Goal: Task Accomplishment & Management: Manage account settings

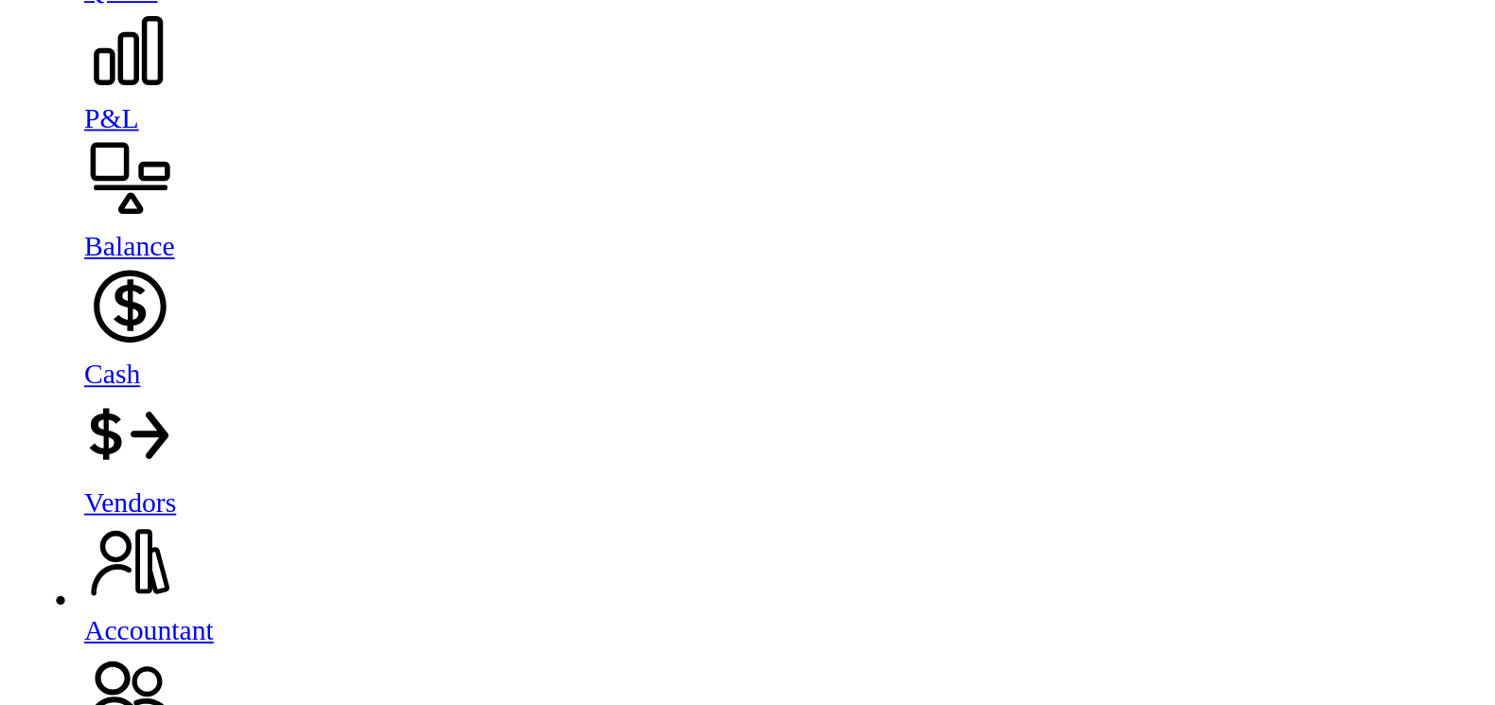
scroll to position [1888, 0]
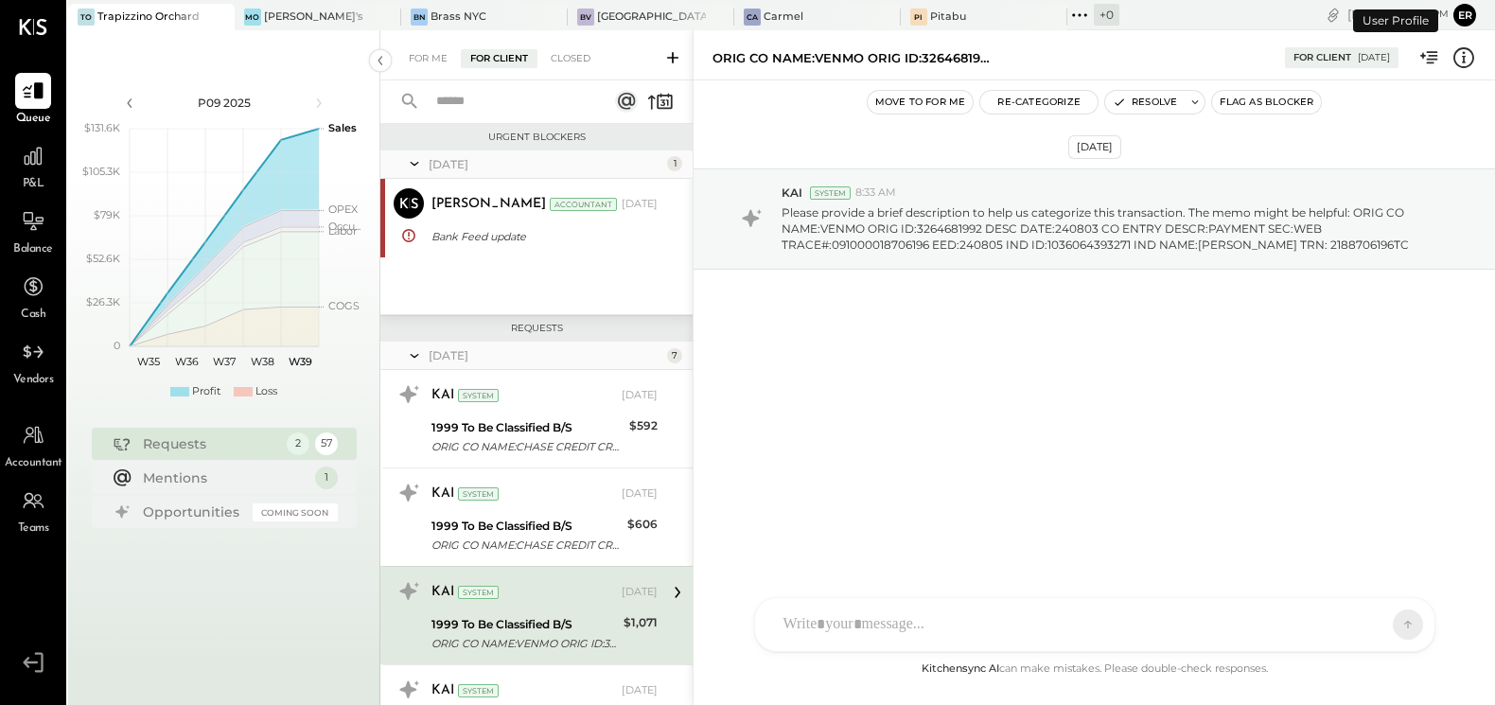
scroll to position [200, 0]
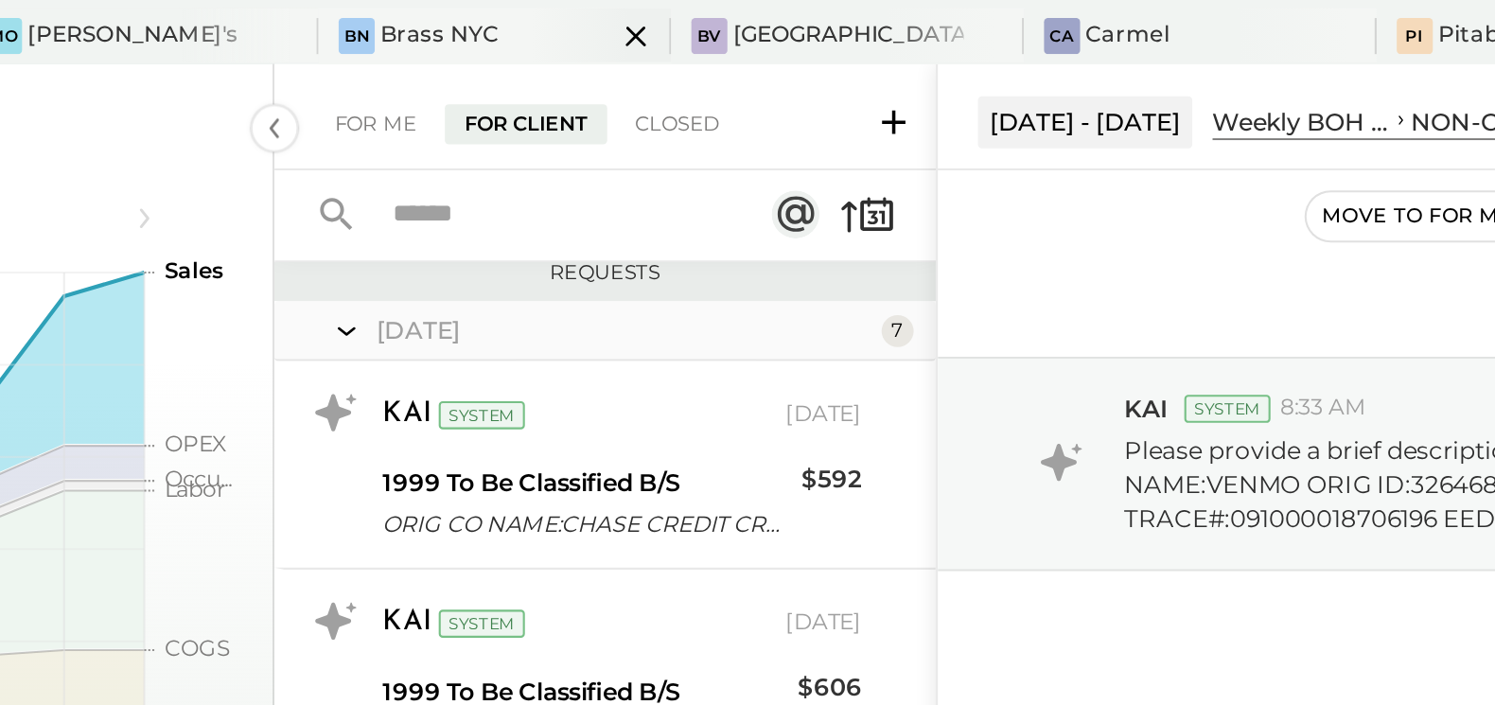
click at [430, 18] on div "Brass NYC" at bounding box center [458, 16] width 56 height 15
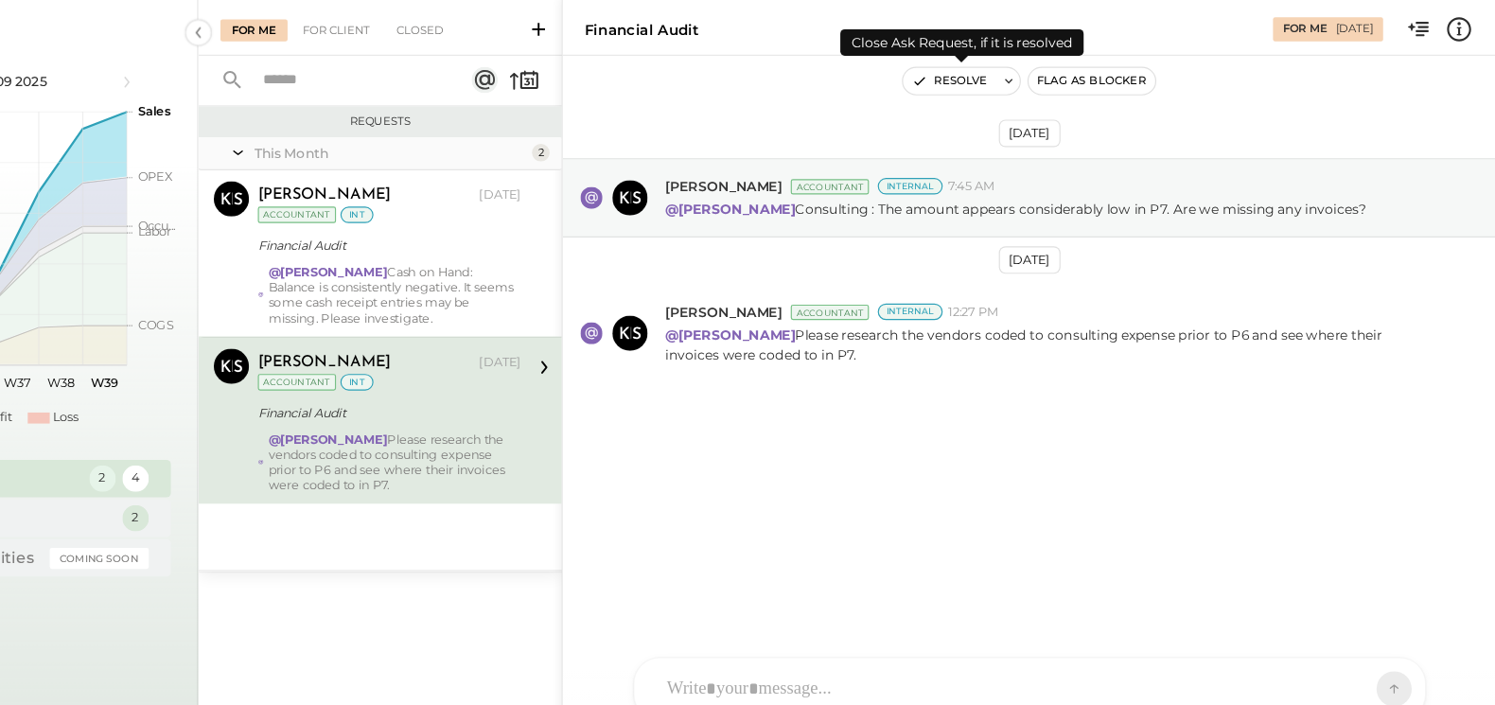
click at [1025, 100] on button "Resolve" at bounding box center [1025, 102] width 79 height 23
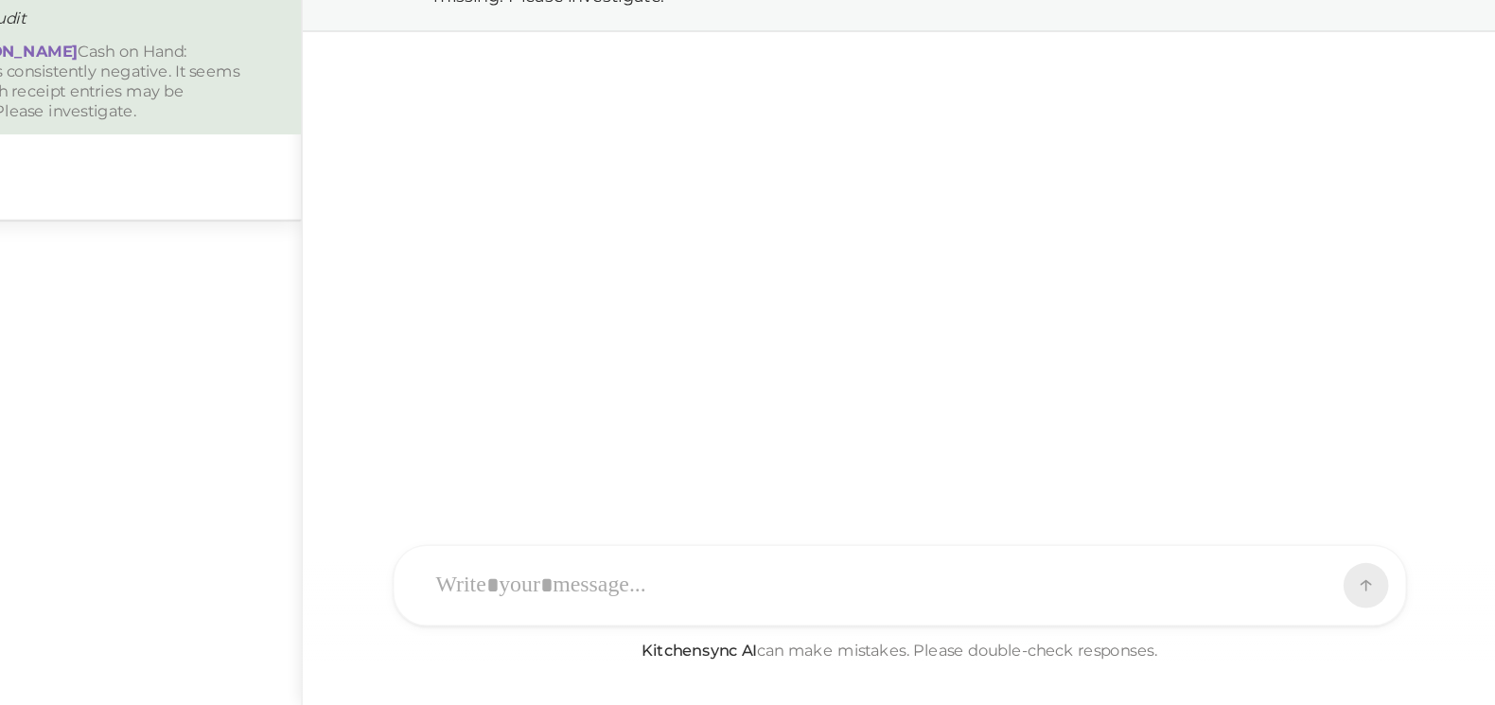
click at [823, 632] on div at bounding box center [1077, 625] width 607 height 42
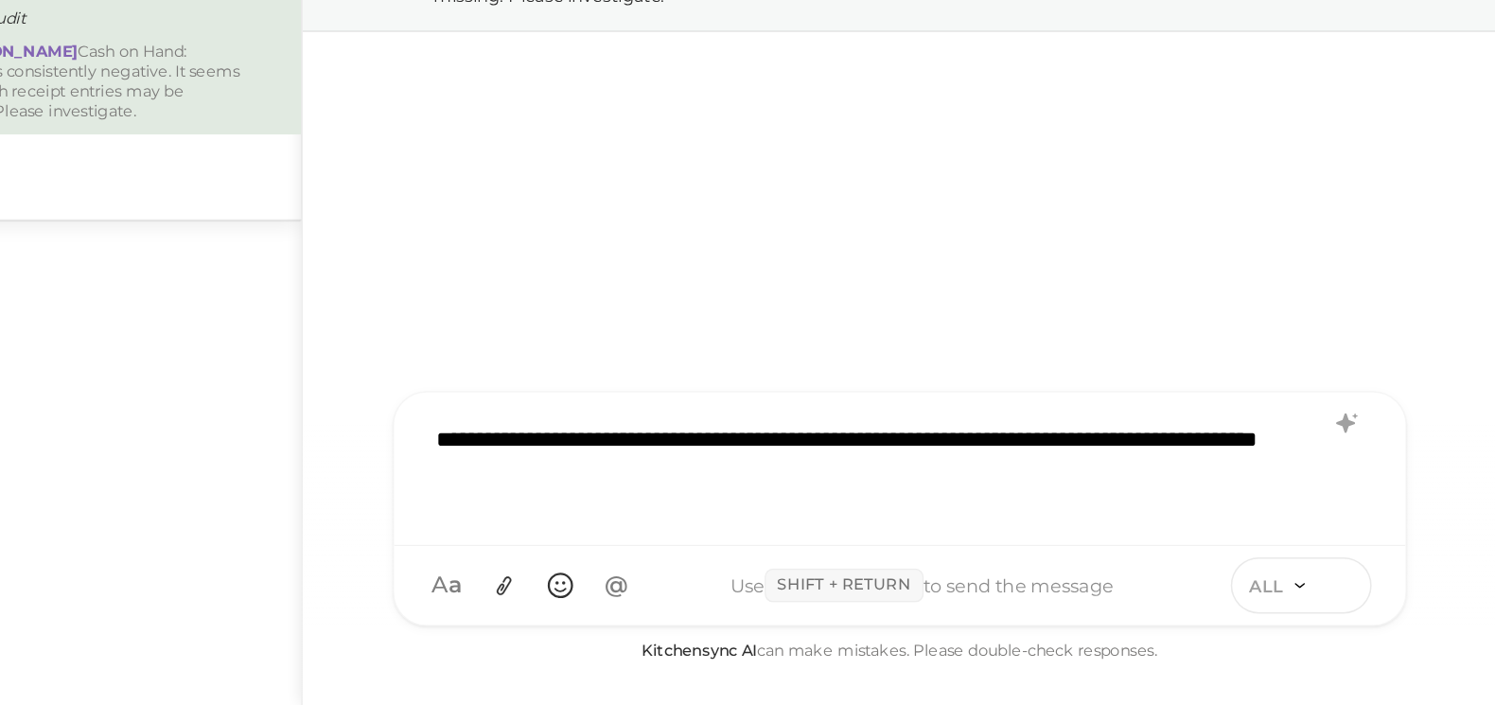
click at [1396, 625] on icon at bounding box center [1391, 623] width 17 height 19
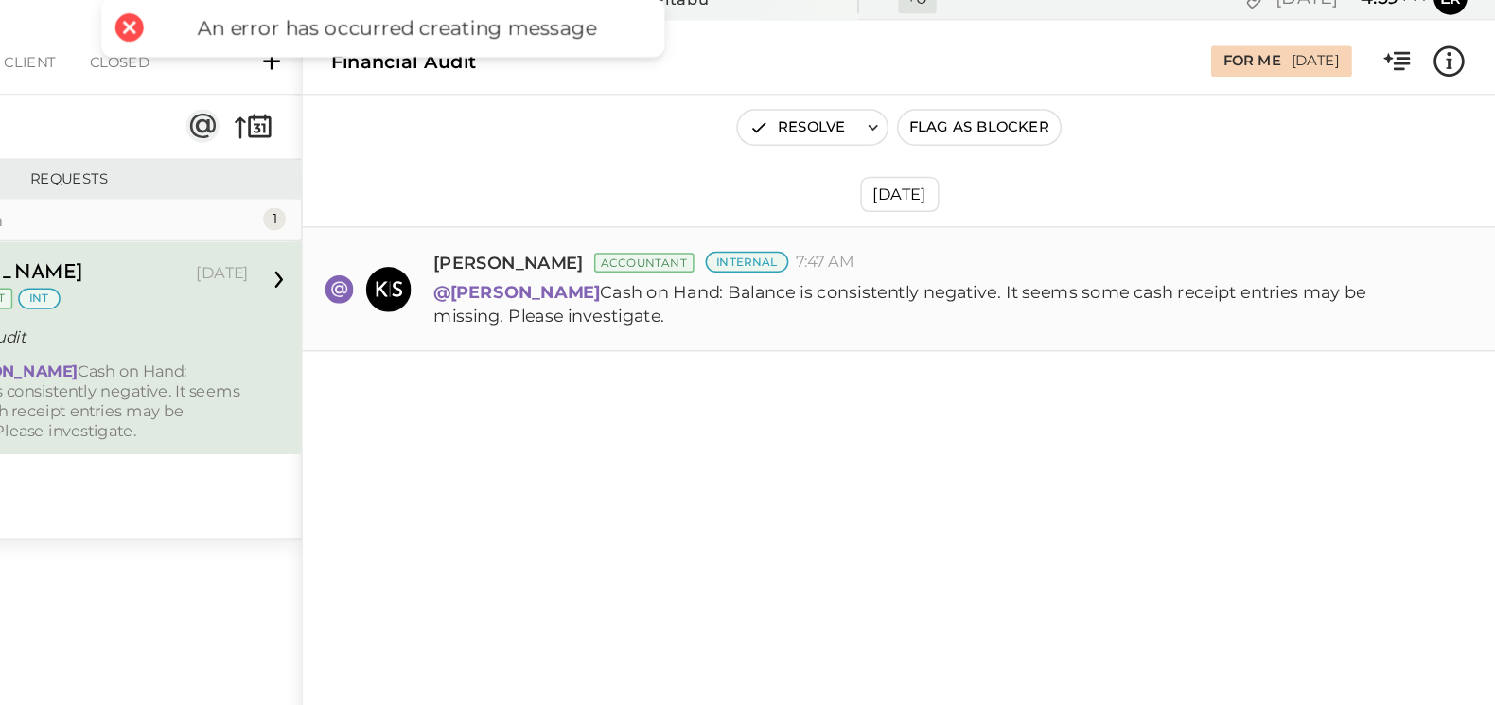
click at [1067, 223] on p "@[PERSON_NAME] Cash on Hand: Balance is consistently negative. It seems some ca…" at bounding box center [1113, 220] width 663 height 32
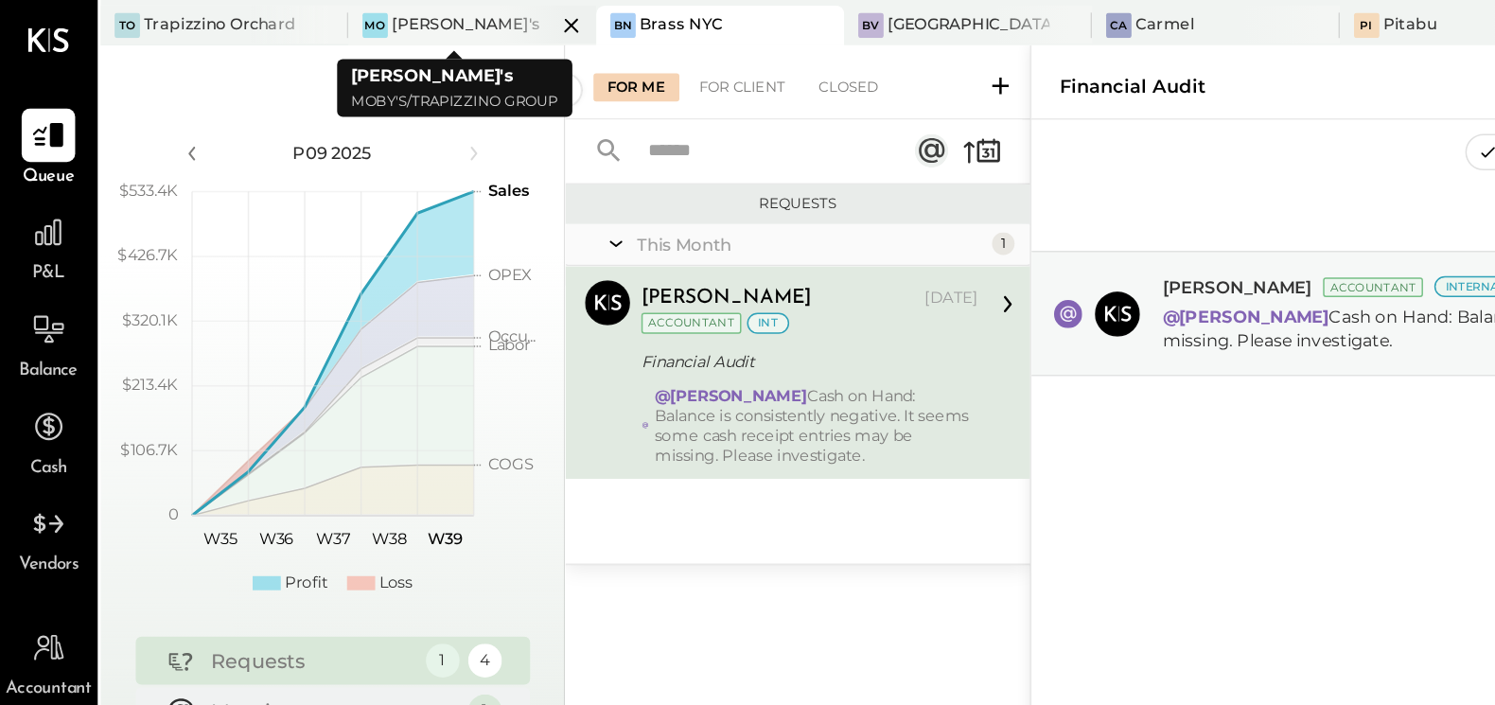
click at [265, 16] on div "[PERSON_NAME]'s" at bounding box center [313, 16] width 99 height 15
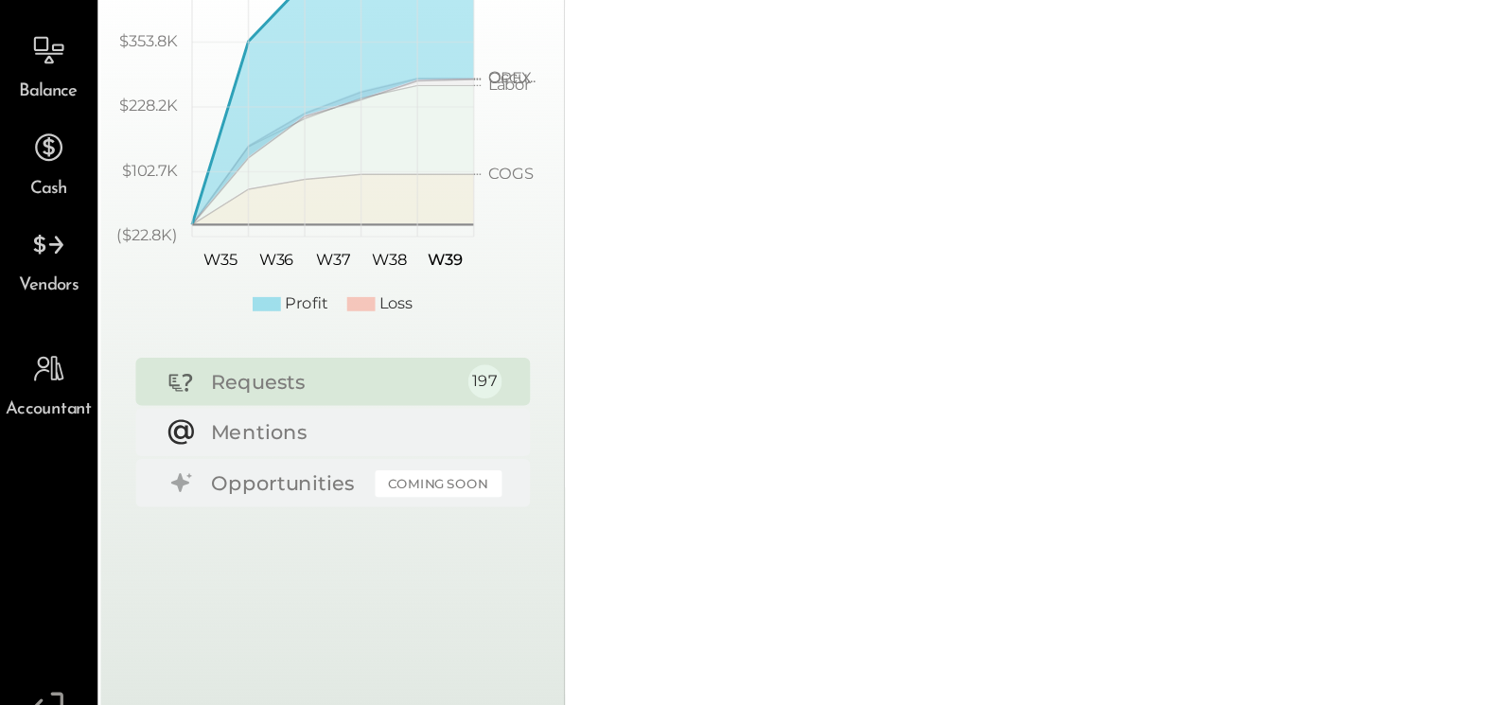
click at [159, 440] on div "Requests" at bounding box center [224, 443] width 163 height 19
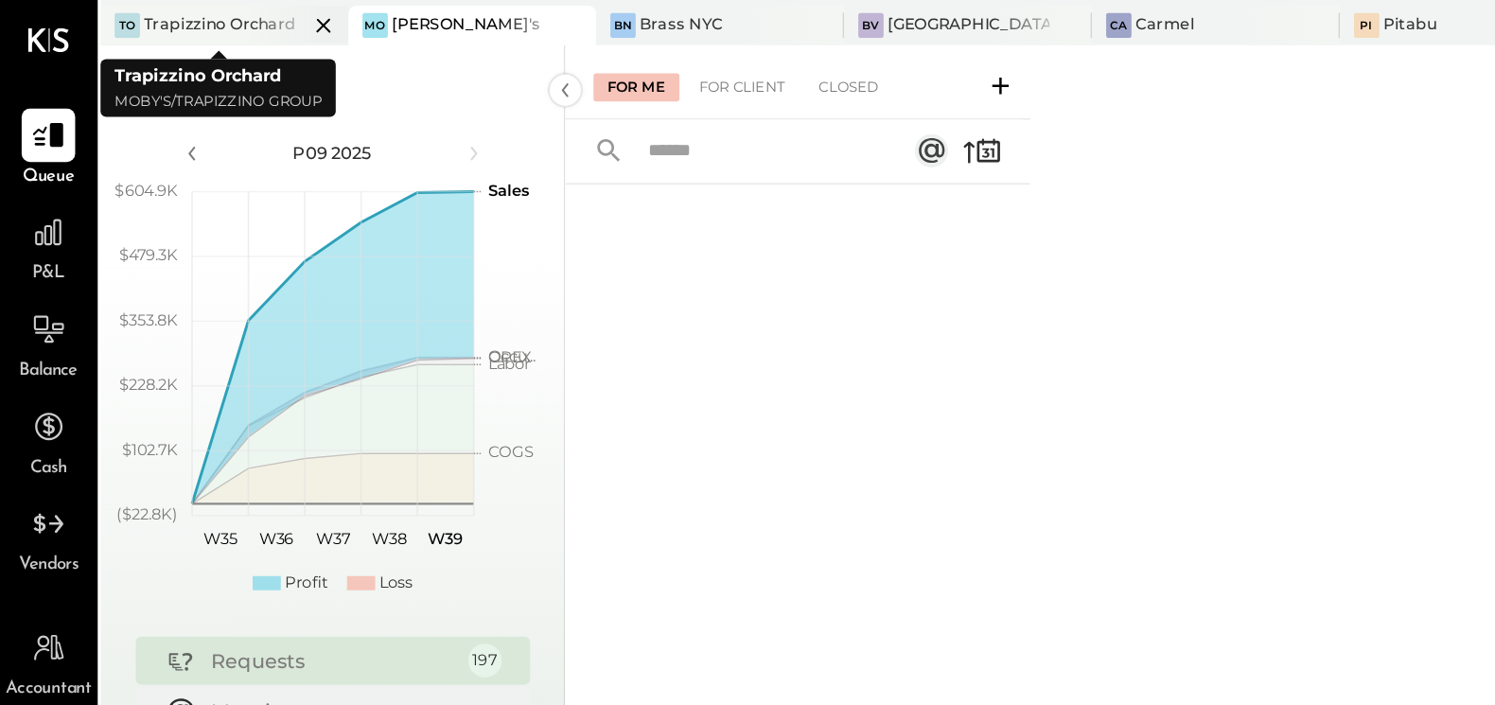
click at [109, 10] on div "Trapizzino Orchard" at bounding box center [148, 16] width 102 height 15
